Goal: Task Accomplishment & Management: Manage account settings

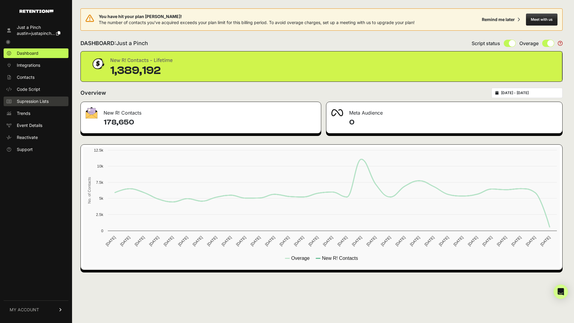
click at [30, 100] on span "Supression Lists" at bounding box center [33, 101] width 32 height 6
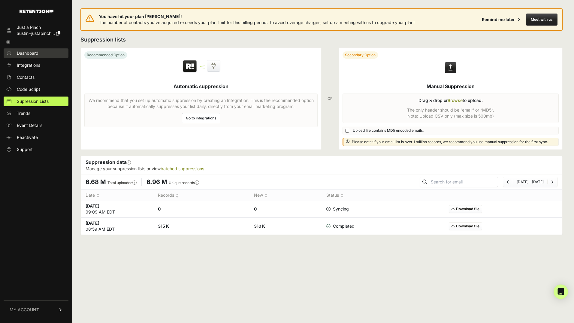
click at [37, 50] on span "Dashboard" at bounding box center [28, 53] width 22 height 6
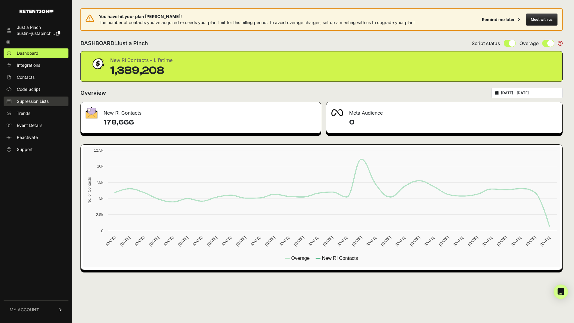
click at [38, 102] on span "Supression Lists" at bounding box center [33, 101] width 32 height 6
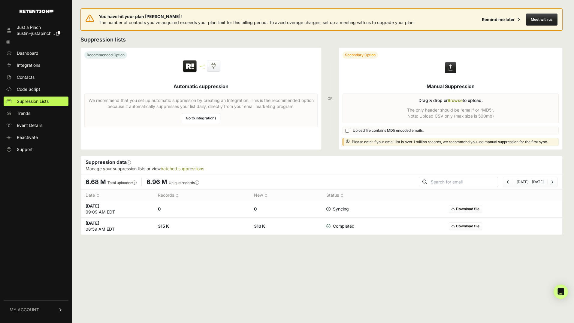
click at [10, 41] on icon at bounding box center [8, 42] width 4 height 4
